Goal: Information Seeking & Learning: Learn about a topic

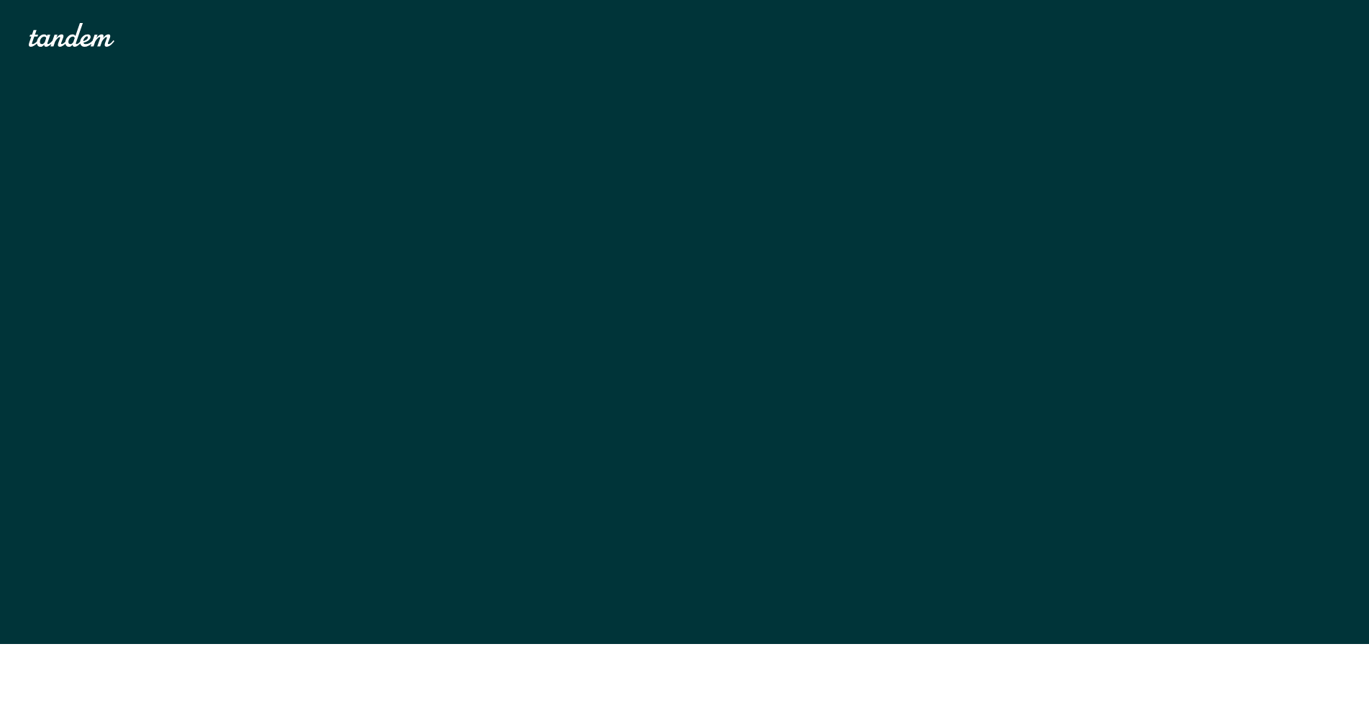
click at [694, 364] on div "The essential app for living together. Tandem helps couples share expenses, tra…" at bounding box center [684, 357] width 1311 height 574
